Goal: Transaction & Acquisition: Subscribe to service/newsletter

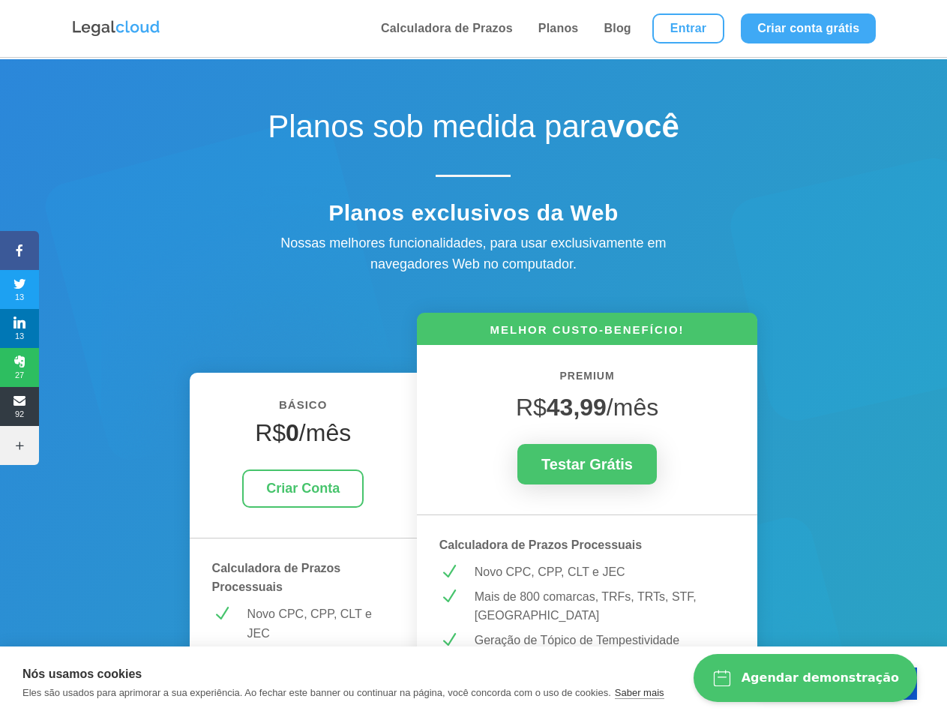
click at [19, 250] on icon at bounding box center [19, 250] width 39 height 12
click at [19, 289] on span "13" at bounding box center [19, 289] width 39 height 24
click at [19, 328] on span "13" at bounding box center [19, 328] width 39 height 24
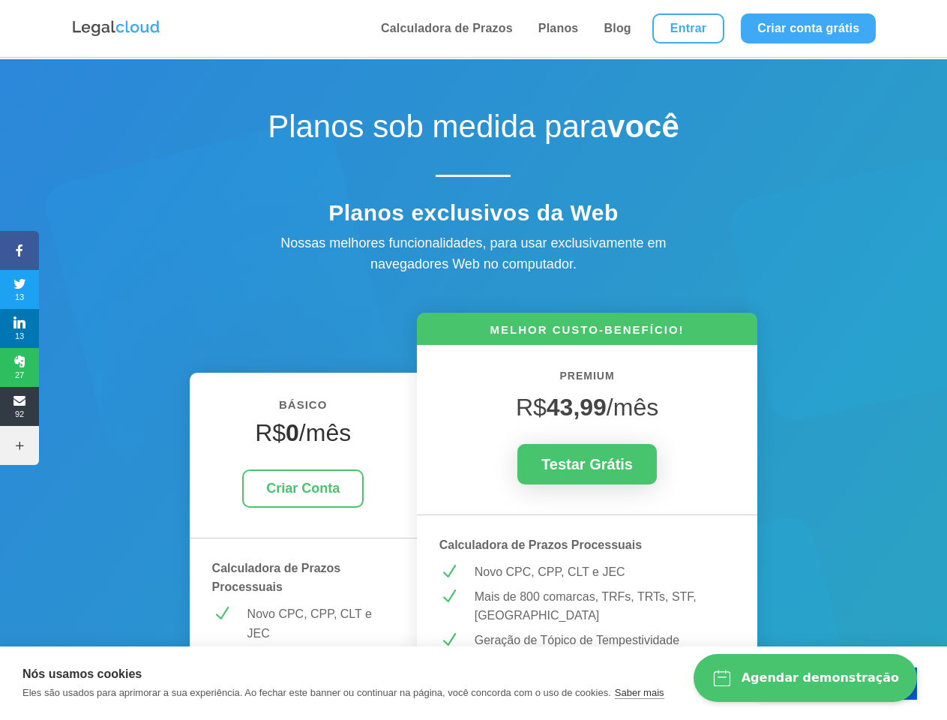
click at [19, 367] on span "27" at bounding box center [19, 367] width 39 height 24
click at [19, 406] on span "92" at bounding box center [19, 406] width 39 height 24
click at [19, 445] on icon at bounding box center [19, 445] width 39 height 12
